Goal: Check status: Check status

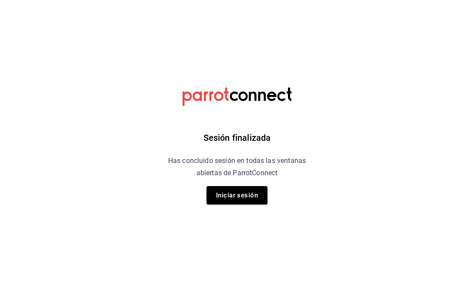
click at [232, 205] on div "Sesión finalizada Has concluido sesión en todas las ventanas abiertas de Parrot…" at bounding box center [237, 146] width 220 height 292
click at [236, 195] on button "Iniciar sesión" at bounding box center [236, 195] width 61 height 18
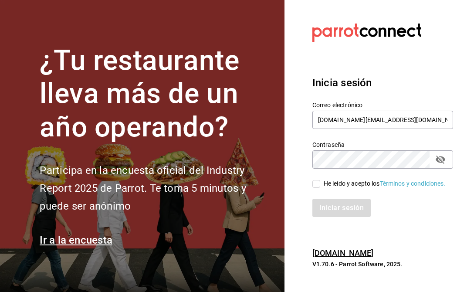
click at [318, 181] on input "He leído y acepto los Términos y condiciones." at bounding box center [316, 184] width 8 height 8
checkbox input "true"
click at [334, 206] on button "Iniciar sesión" at bounding box center [341, 207] width 59 height 18
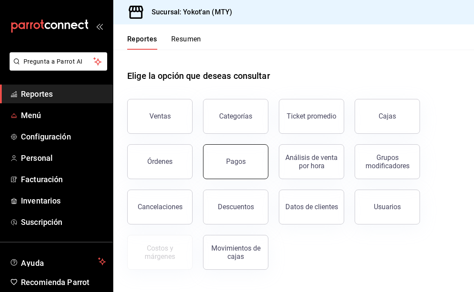
click at [237, 165] on button "Pagos" at bounding box center [235, 161] width 65 height 35
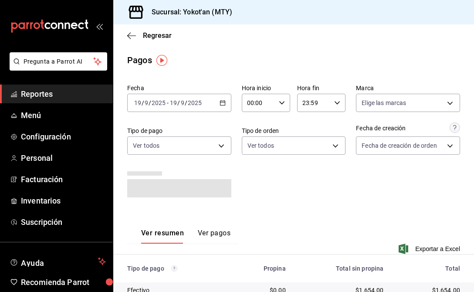
click at [218, 232] on button "Ver pagos" at bounding box center [214, 235] width 33 height 15
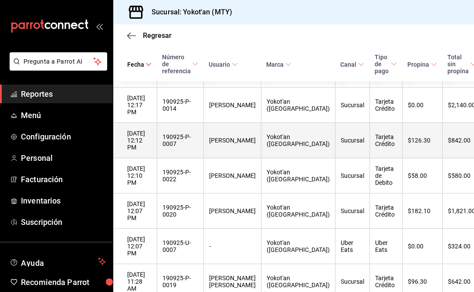
scroll to position [444, 1]
